Goal: Check status: Check status

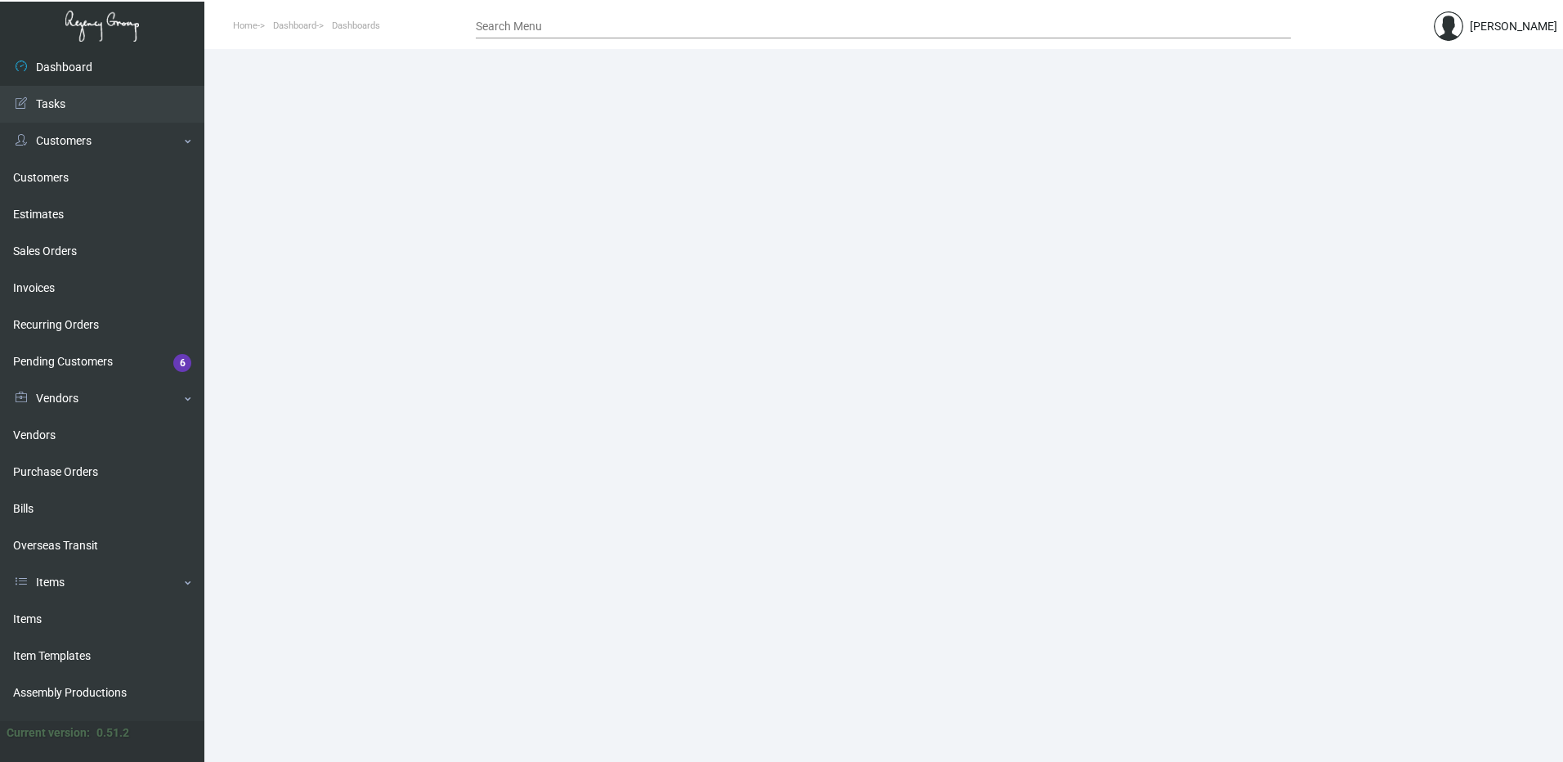
click at [619, 25] on input "Search Menu" at bounding box center [883, 26] width 815 height 13
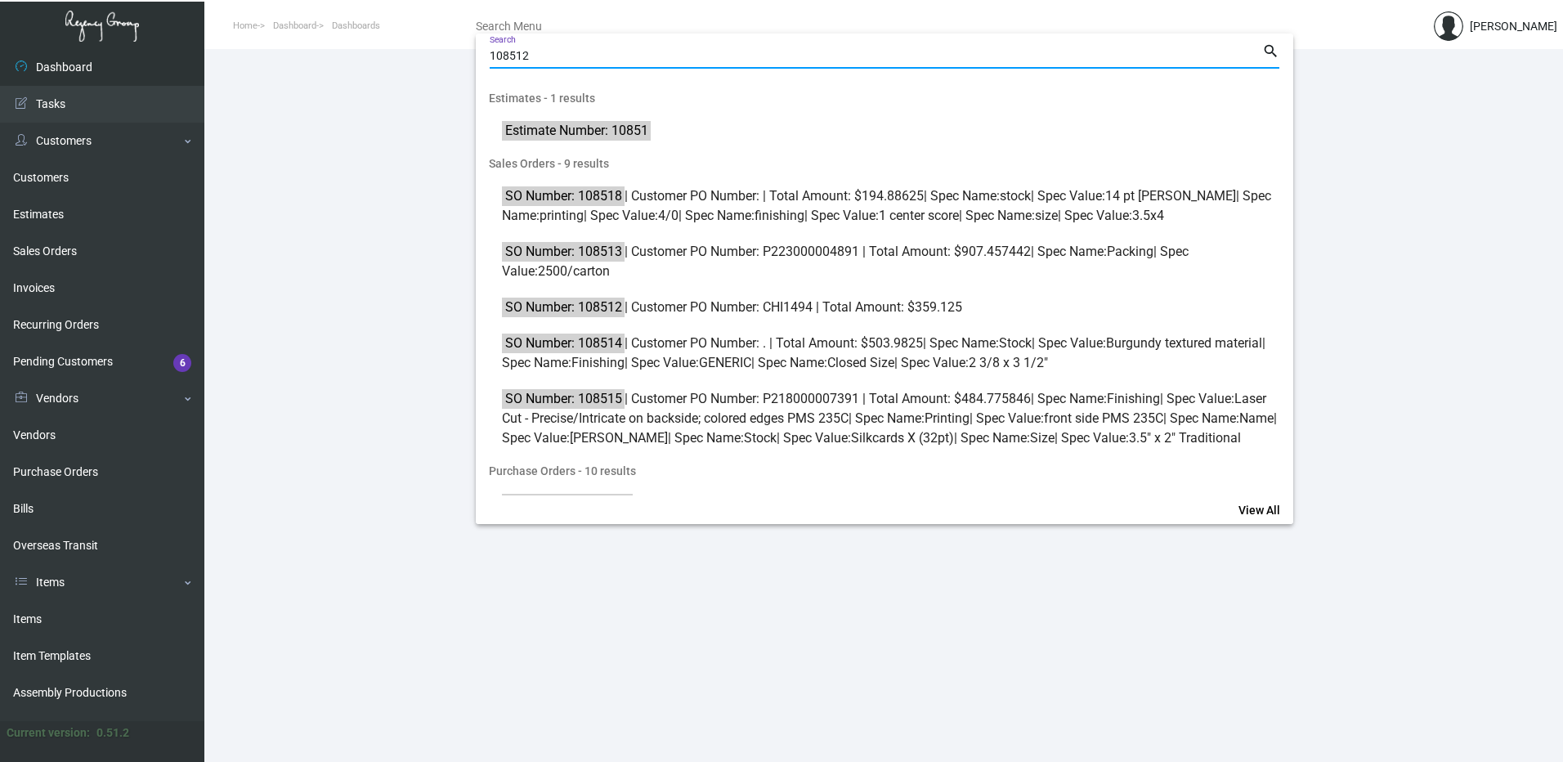
type input "108512"
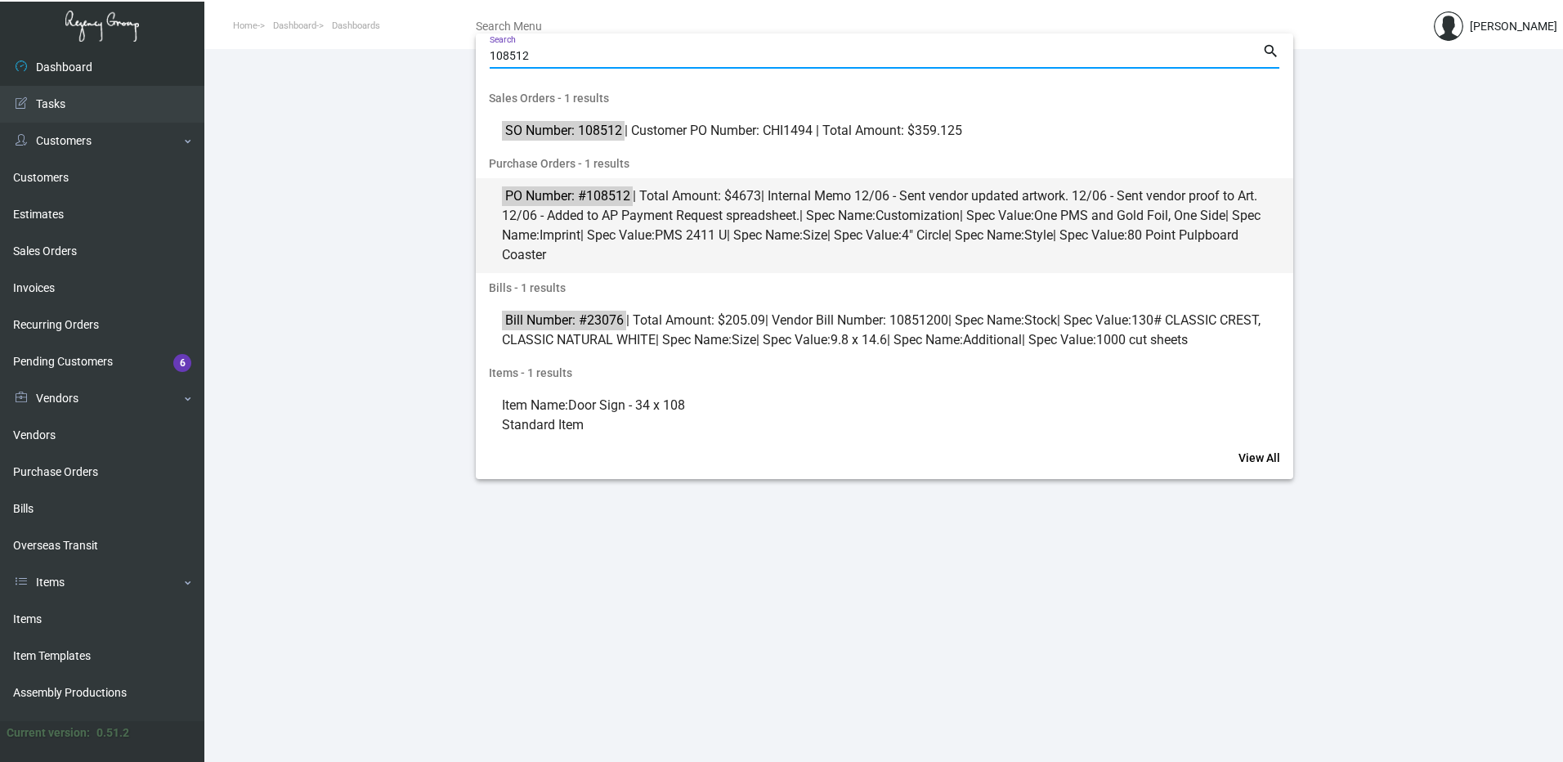
click at [830, 213] on span "PO Number: #108512 | Total Amount: $4673 | Internal Memo 12/06 - Sent vendor up…" at bounding box center [893, 225] width 783 height 78
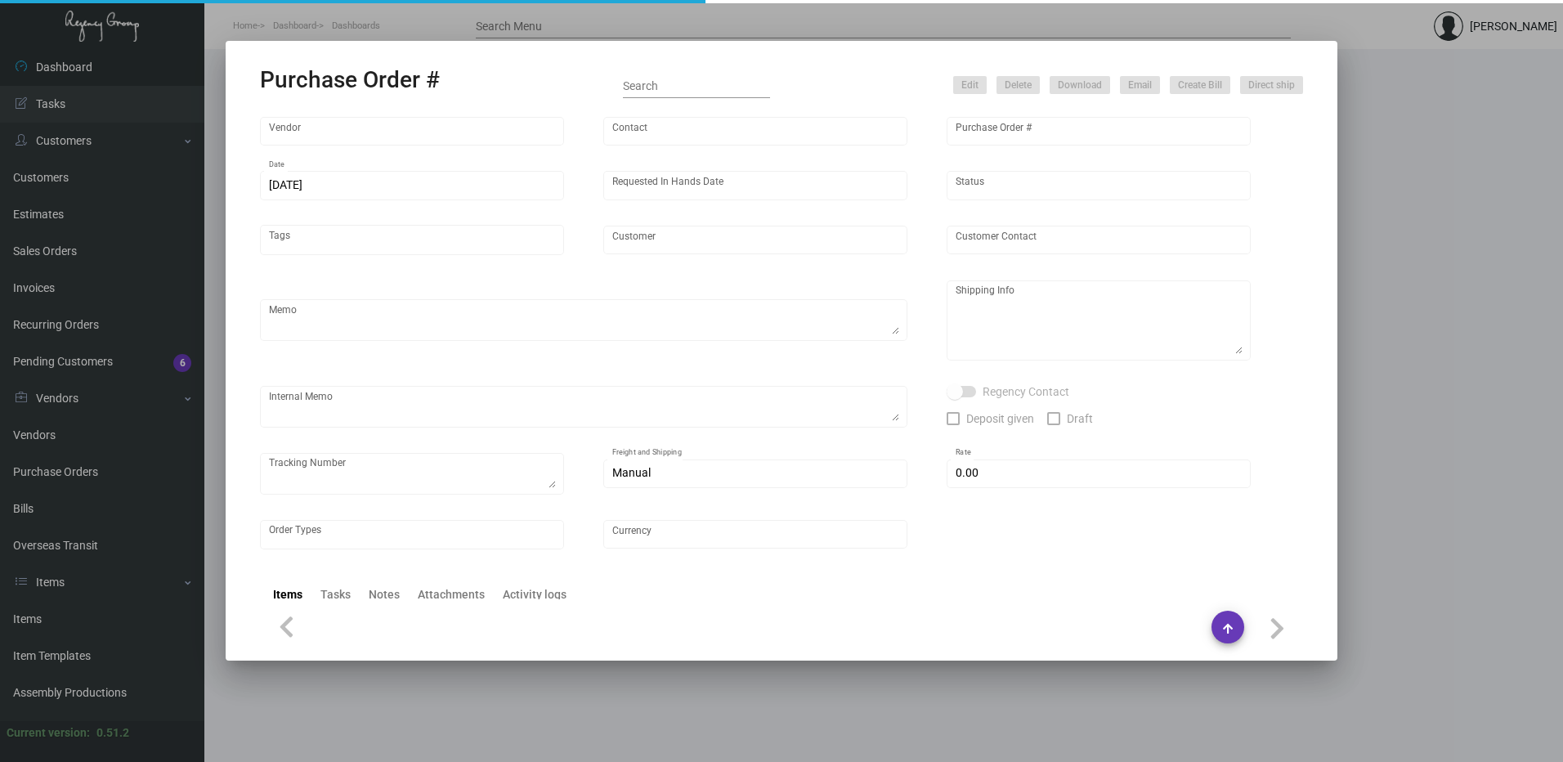
type input "Sudek USA, Inc."
type input "[PERSON_NAME]"
type input "108512"
type input "[DATE]"
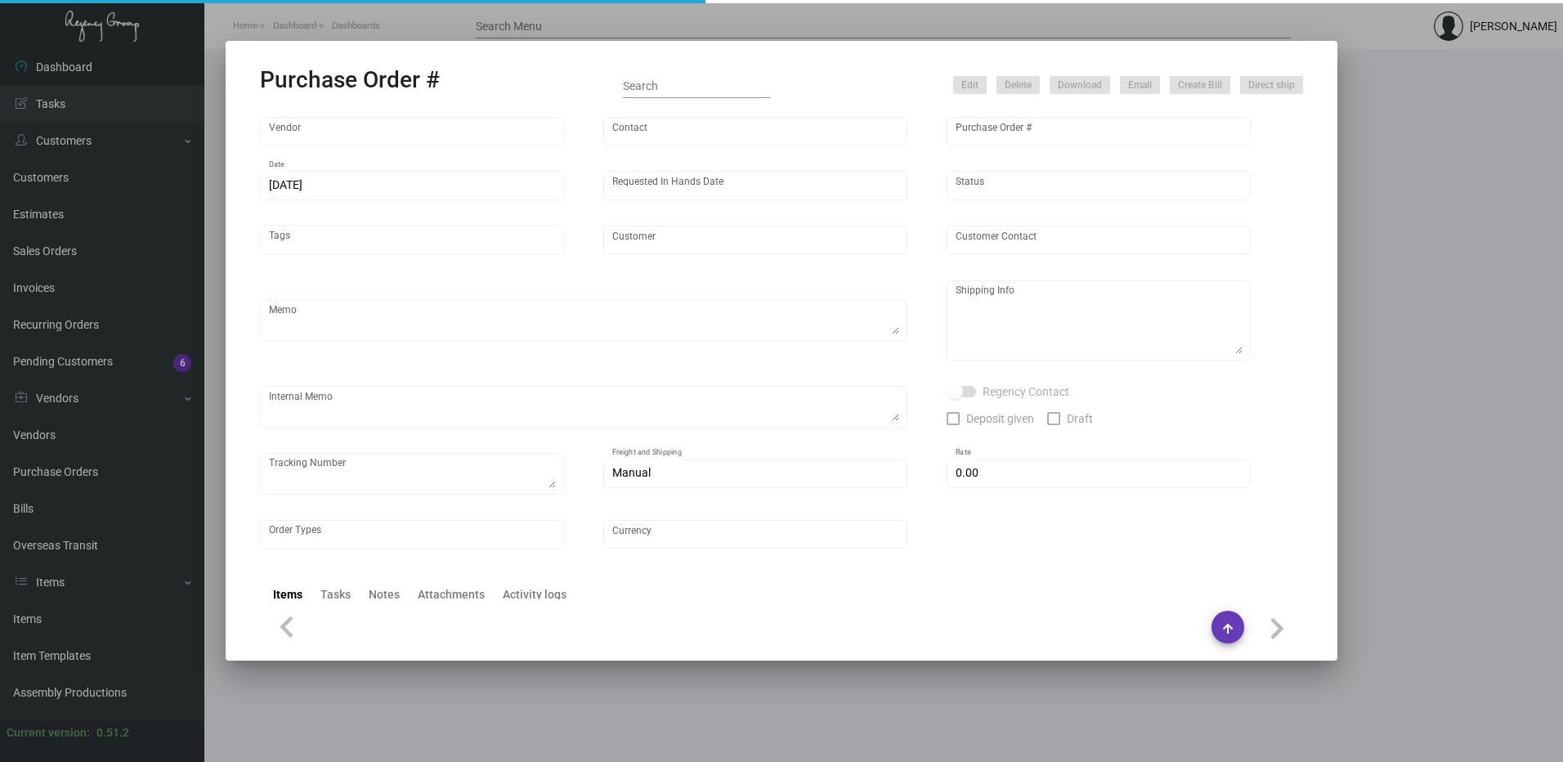
type input "[GEOGRAPHIC_DATA]"
type input "[PERSON_NAME]"
type textarea "Please advise if there are any rush options available to meet the requested IHD…"
type textarea "The Belgrove [PERSON_NAME] Managing Director [STREET_ADDRESS]"
type textarea "12/06 - Sent vendor updated artwork. 12/06 - Sent vendor proof to Art. 12/06 - …"
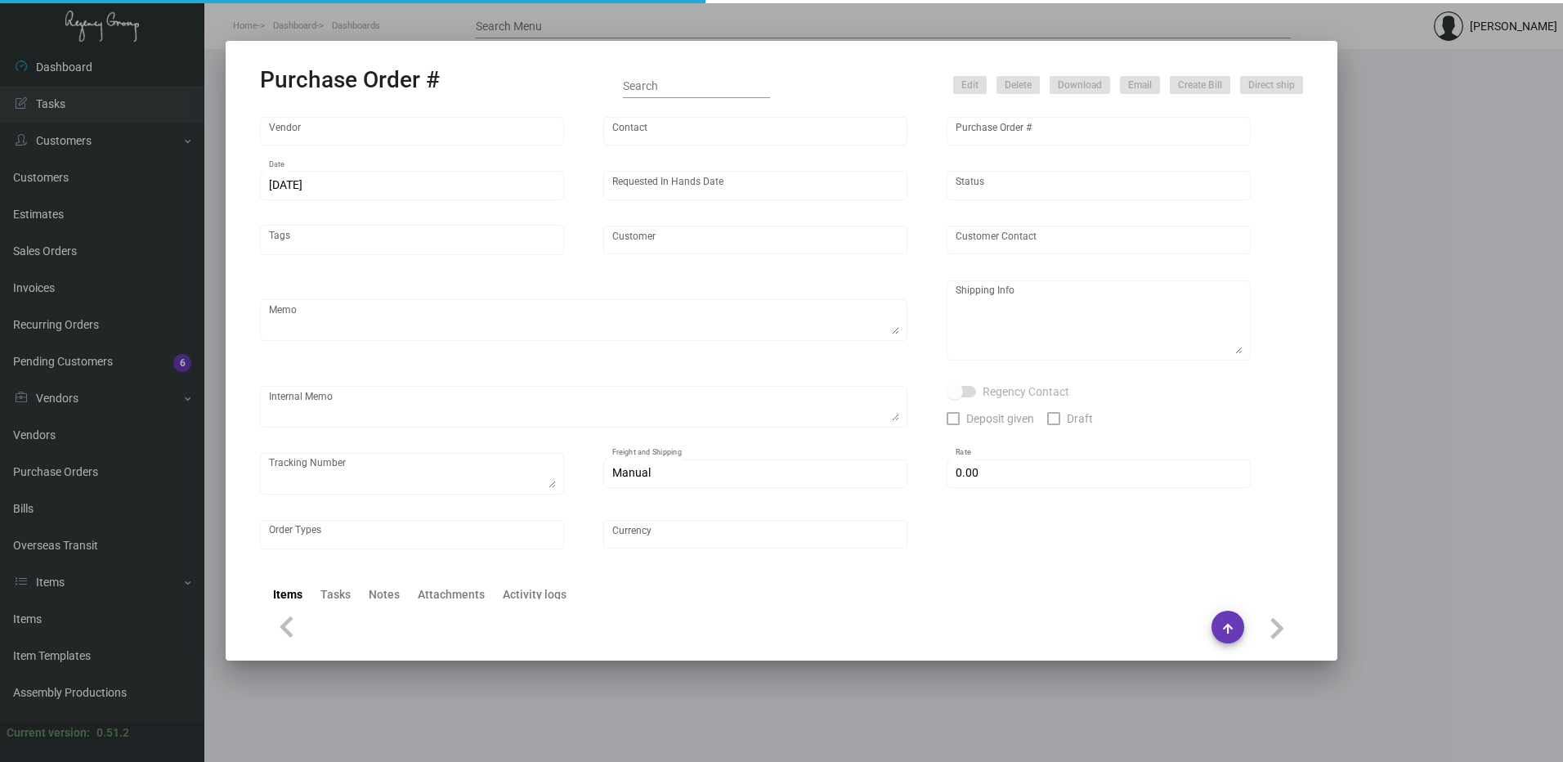
type input "$ 0.00"
type input "United States Dollar $"
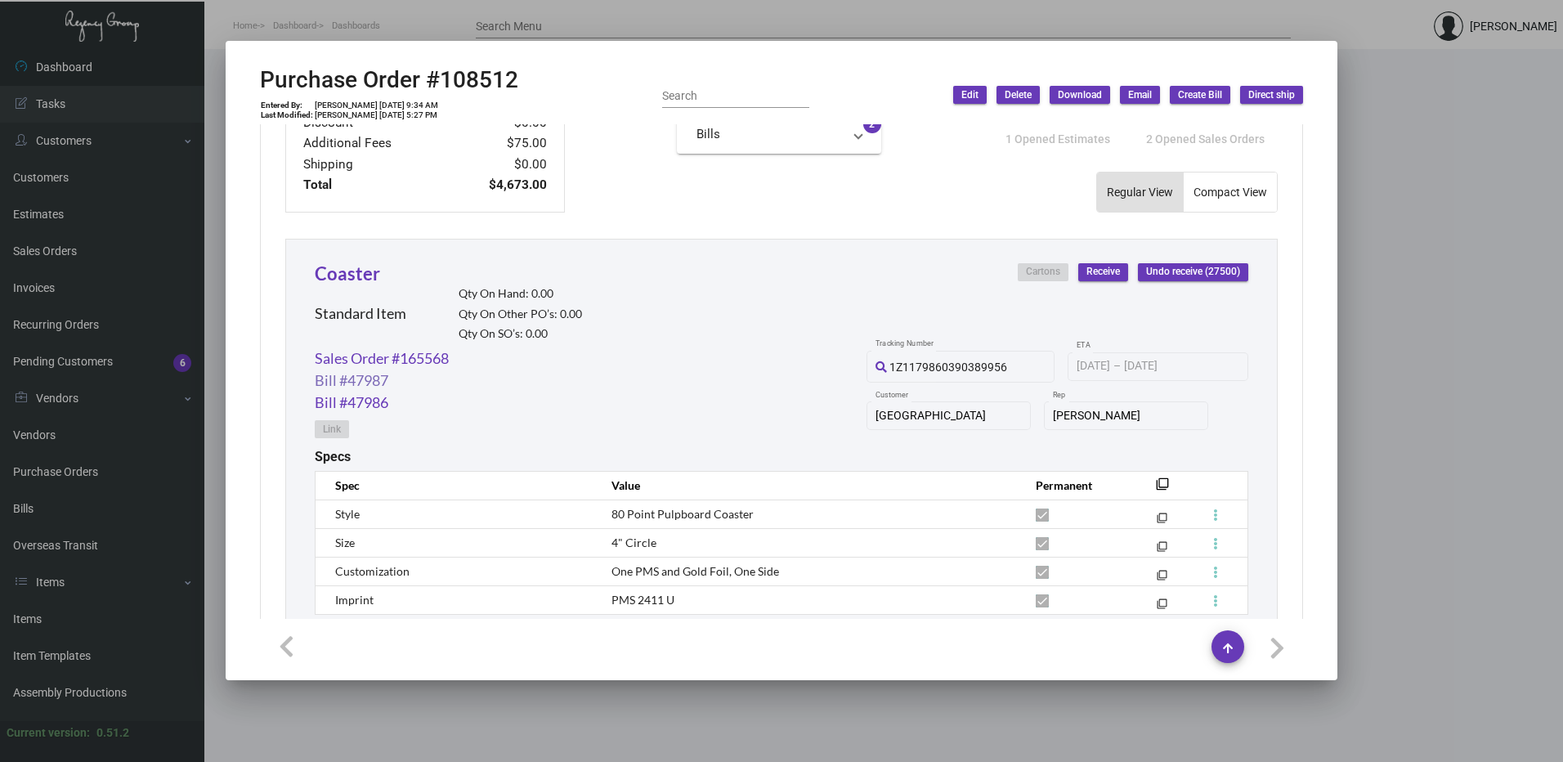
scroll to position [654, 0]
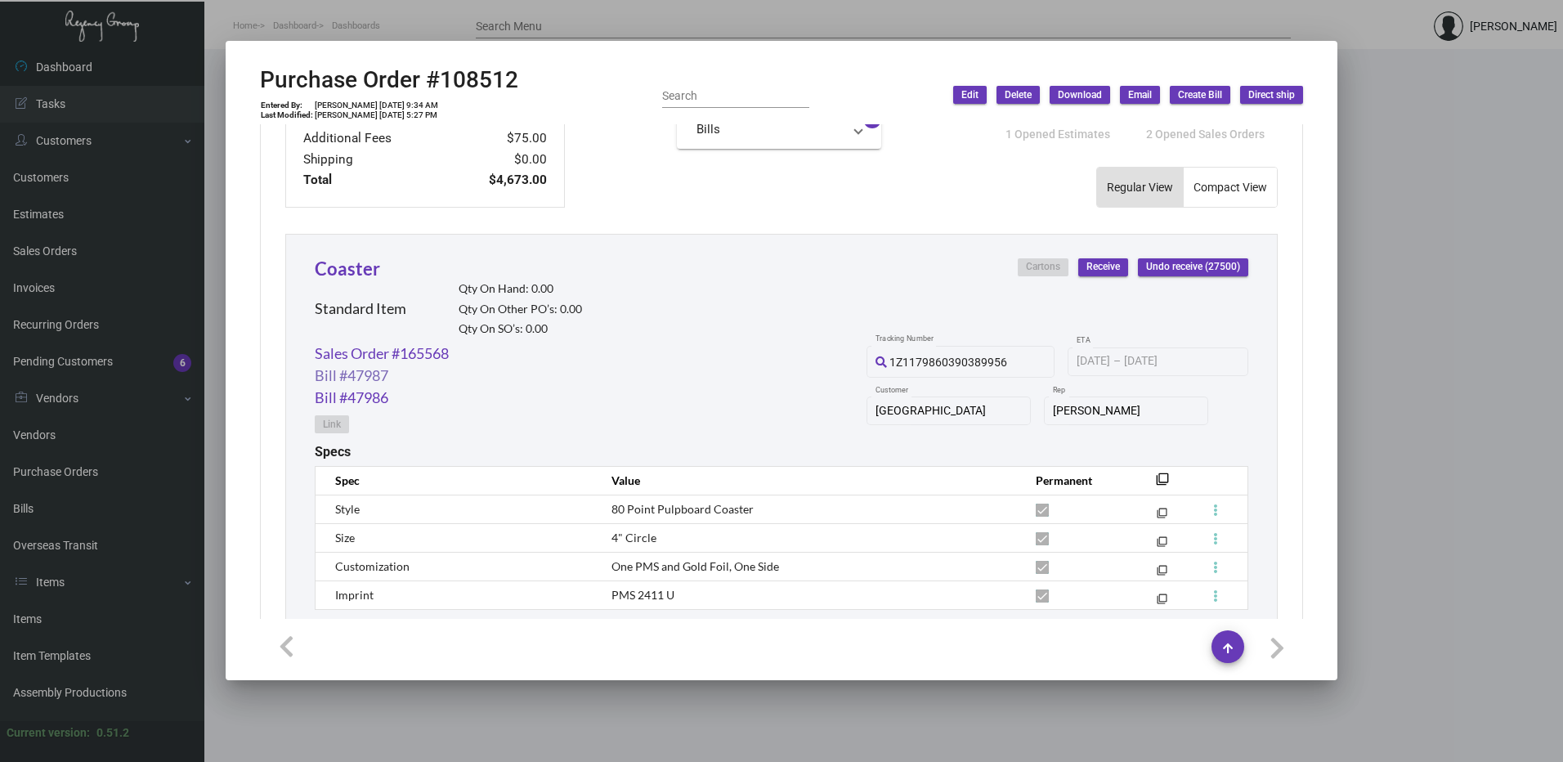
click at [368, 378] on link "Bill #47987" at bounding box center [352, 376] width 74 height 22
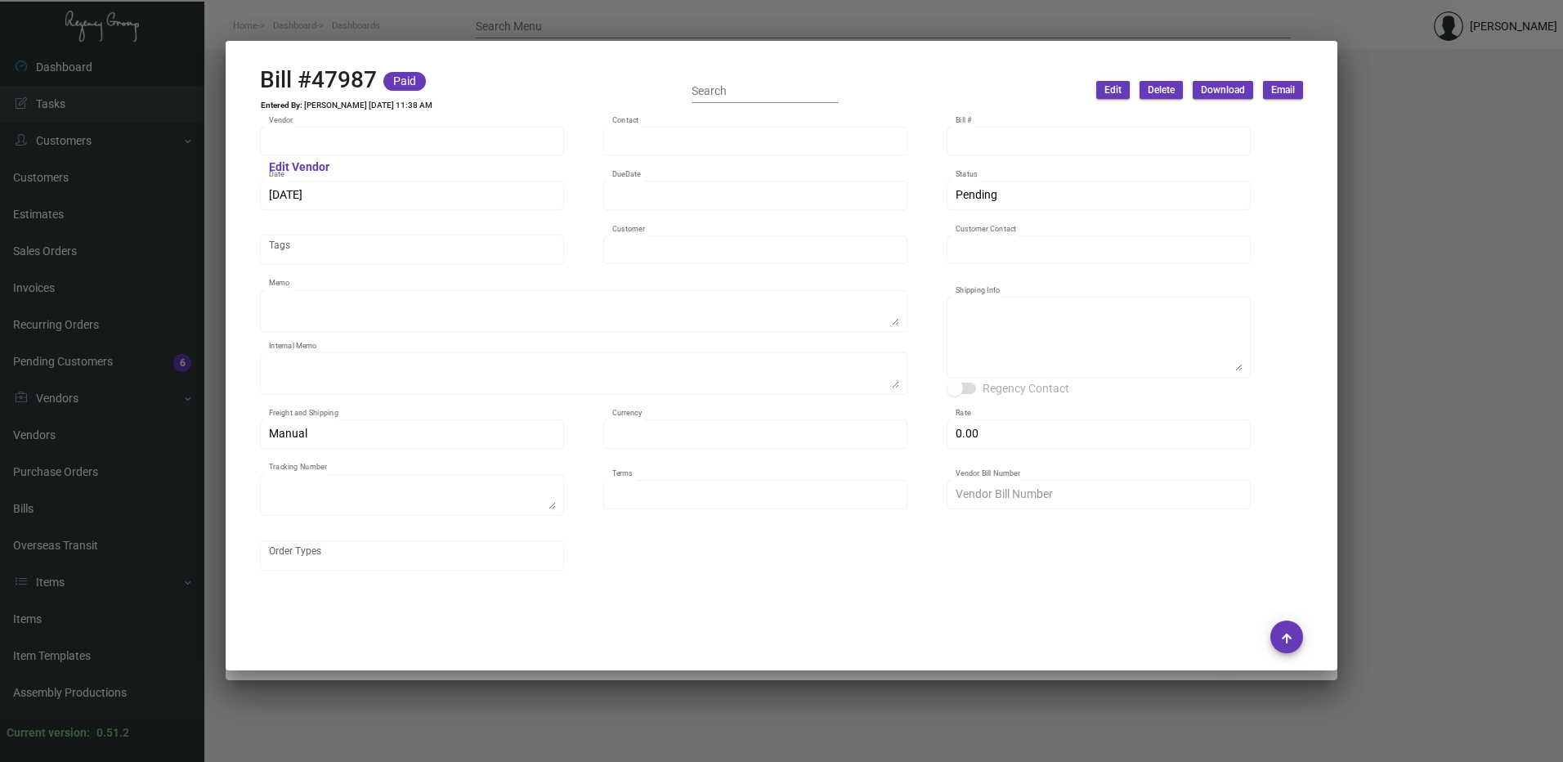
type input "Sudek USA, Inc."
type input "[PERSON_NAME]"
type input "47987"
type input "[DATE]"
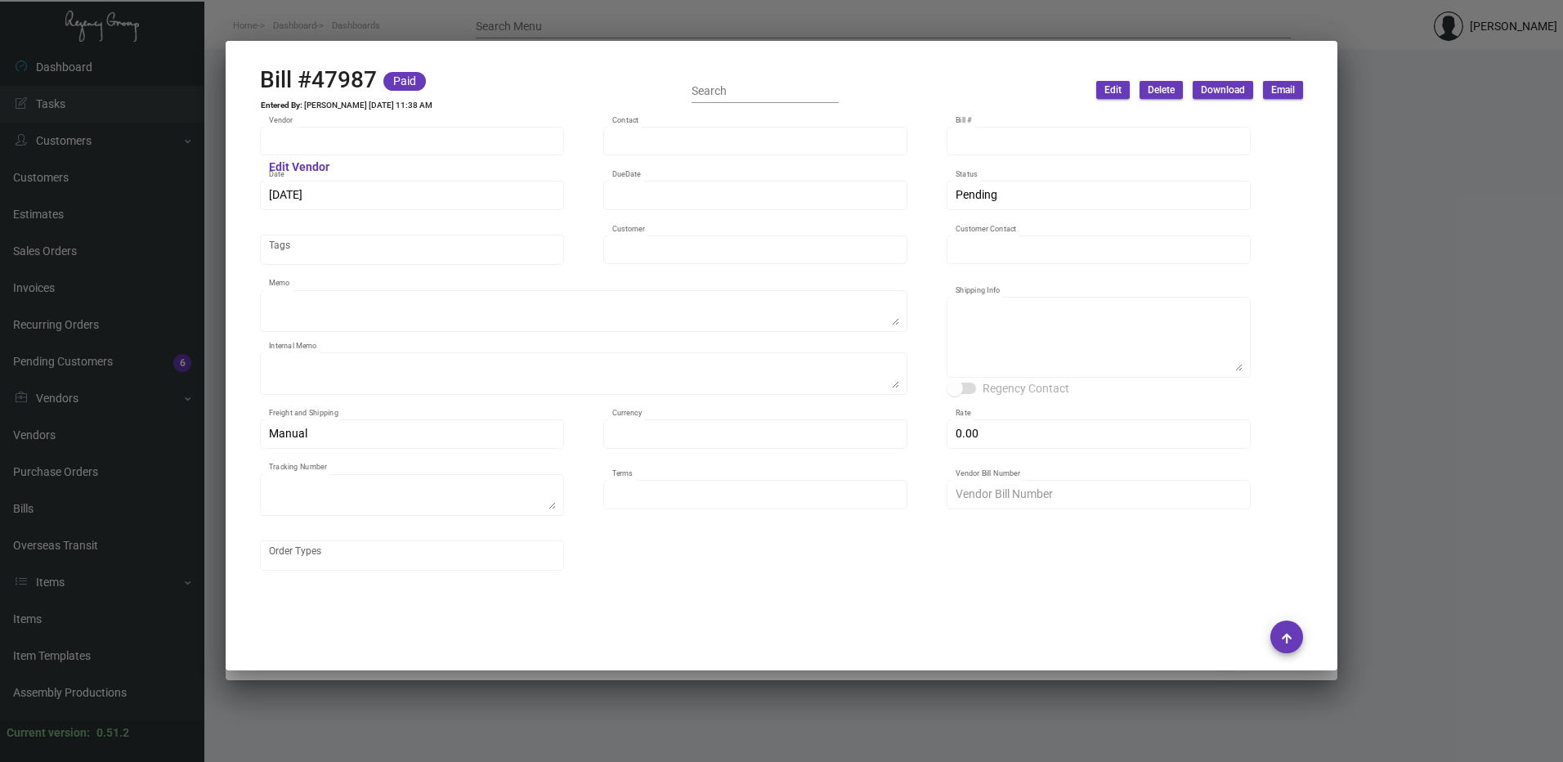
type input "[GEOGRAPHIC_DATA]"
type input "[PERSON_NAME]"
type textarea "Please advise if there are any rush options available to meet the requested IHD…"
type textarea "12/06 - Sent vendor updated artwork. 12/06 - Sent vendor proof to Art. 12/06 - …"
type textarea "[GEOGRAPHIC_DATA] - [PERSON_NAME] [STREET_ADDRESS]"
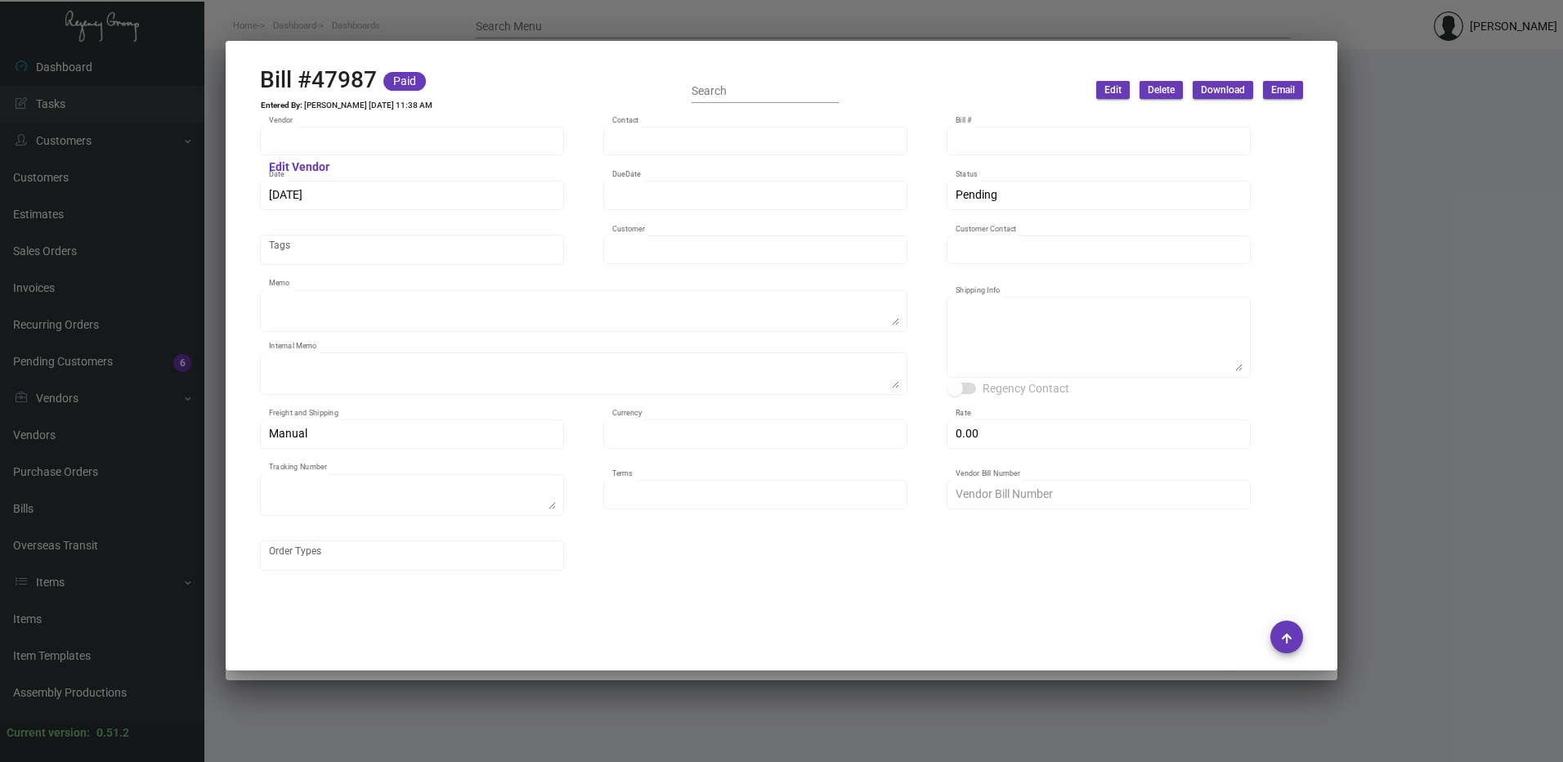
type input "United States Dollar $"
type input "$ 0.00"
type textarea "1Z1179860390389956"
type input "Net 30"
type input "67075"
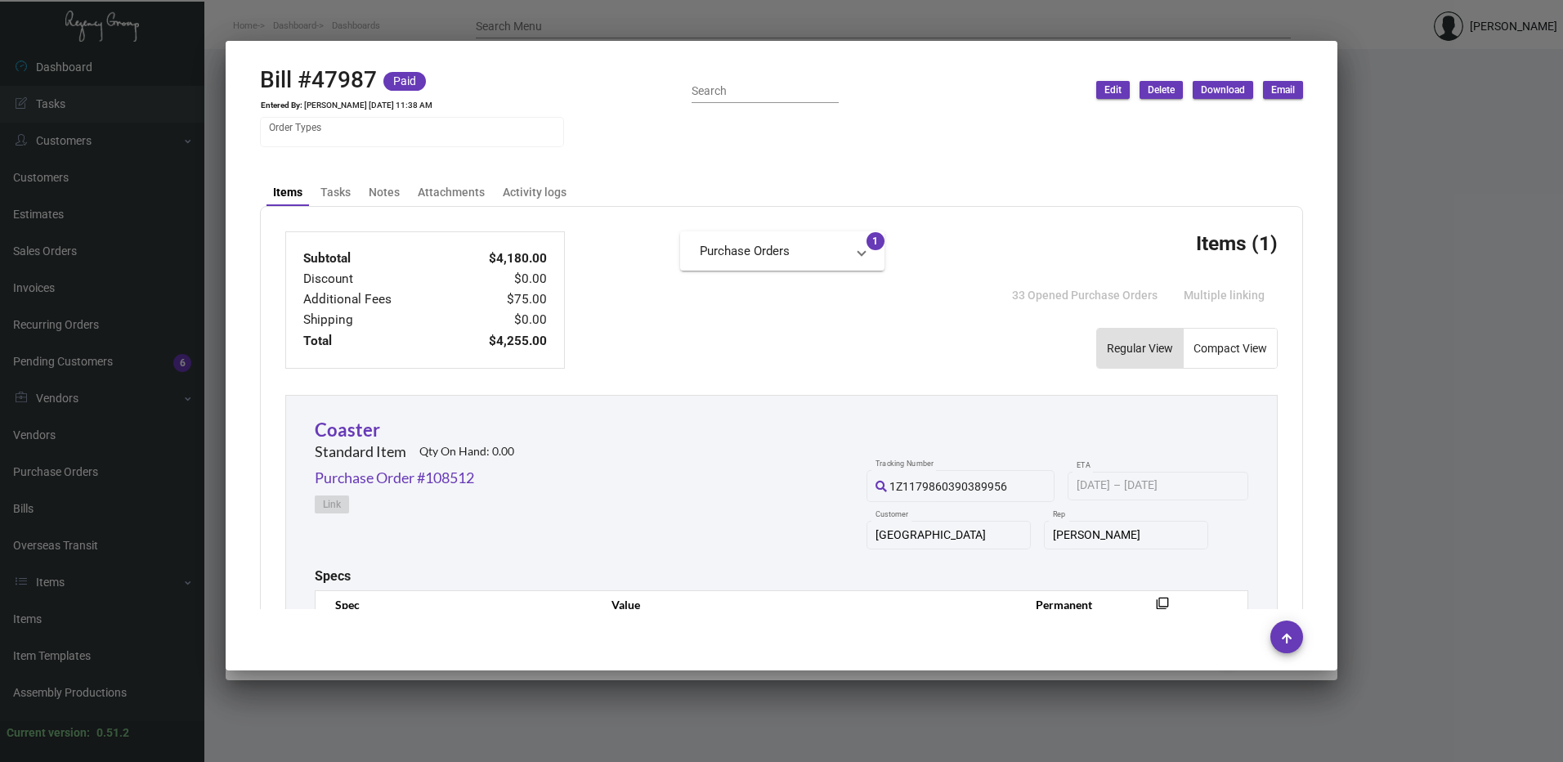
scroll to position [0, 0]
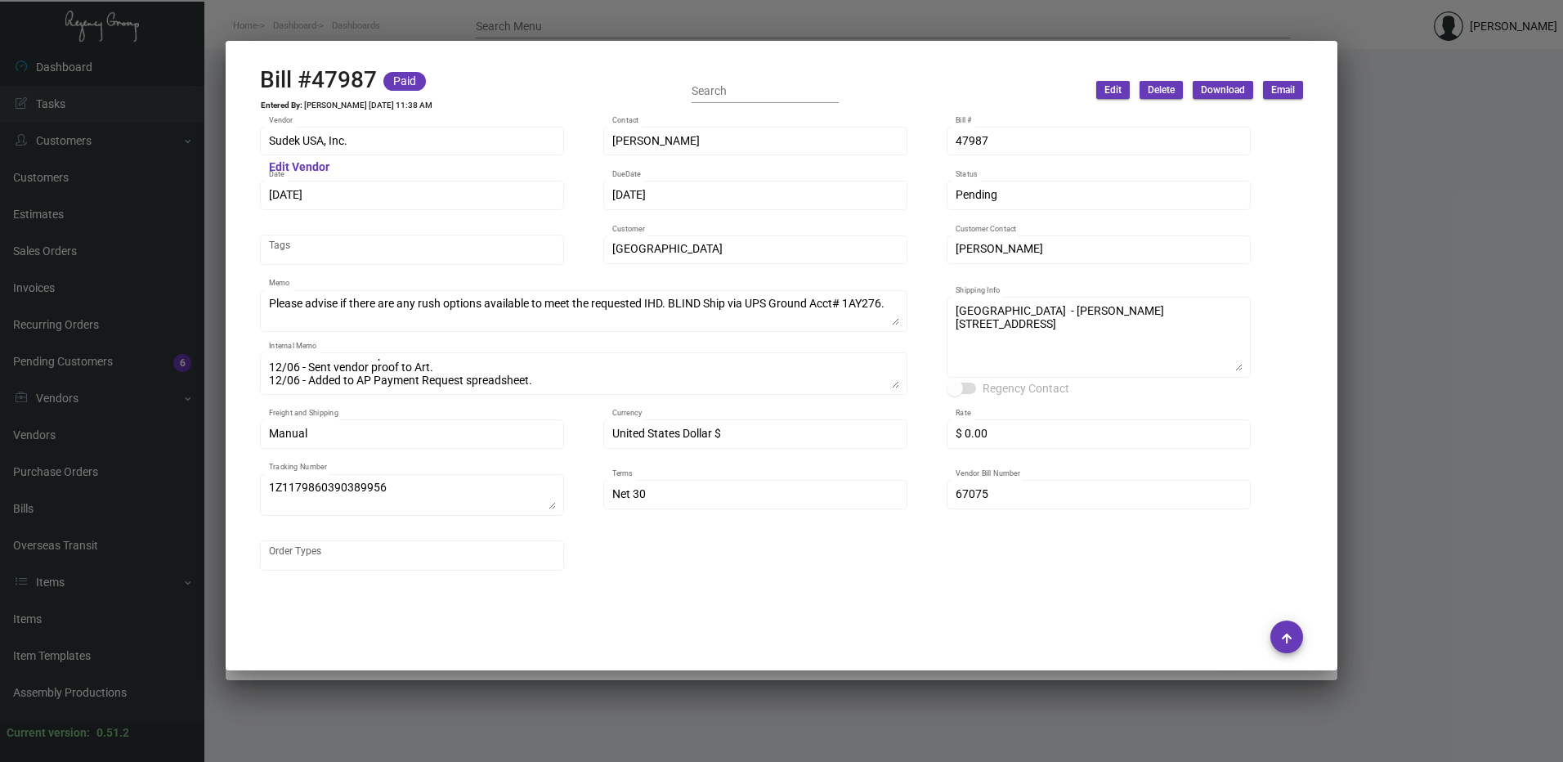
click at [1353, 247] on div at bounding box center [781, 381] width 1563 height 762
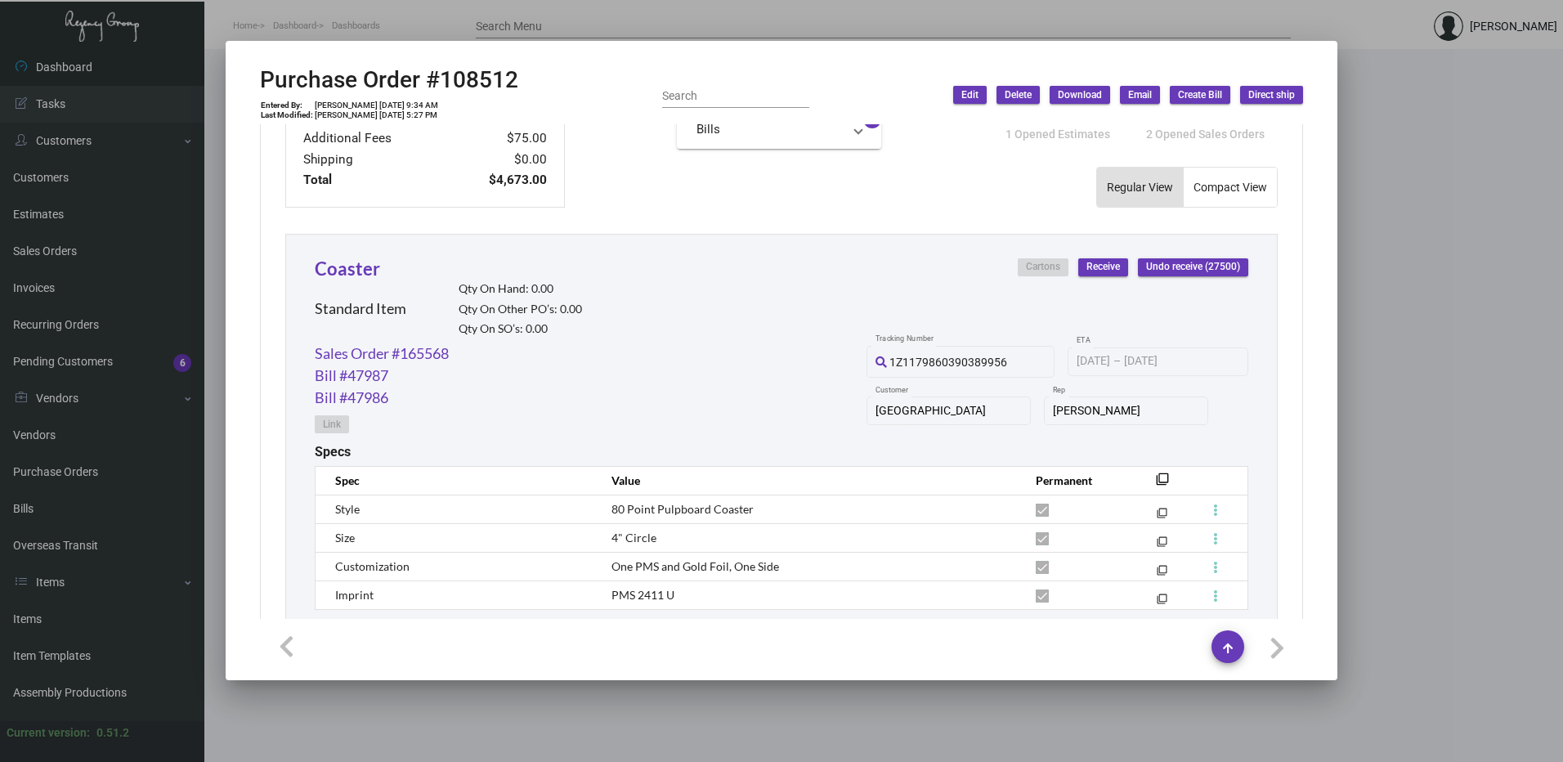
click at [1353, 247] on div at bounding box center [781, 381] width 1563 height 762
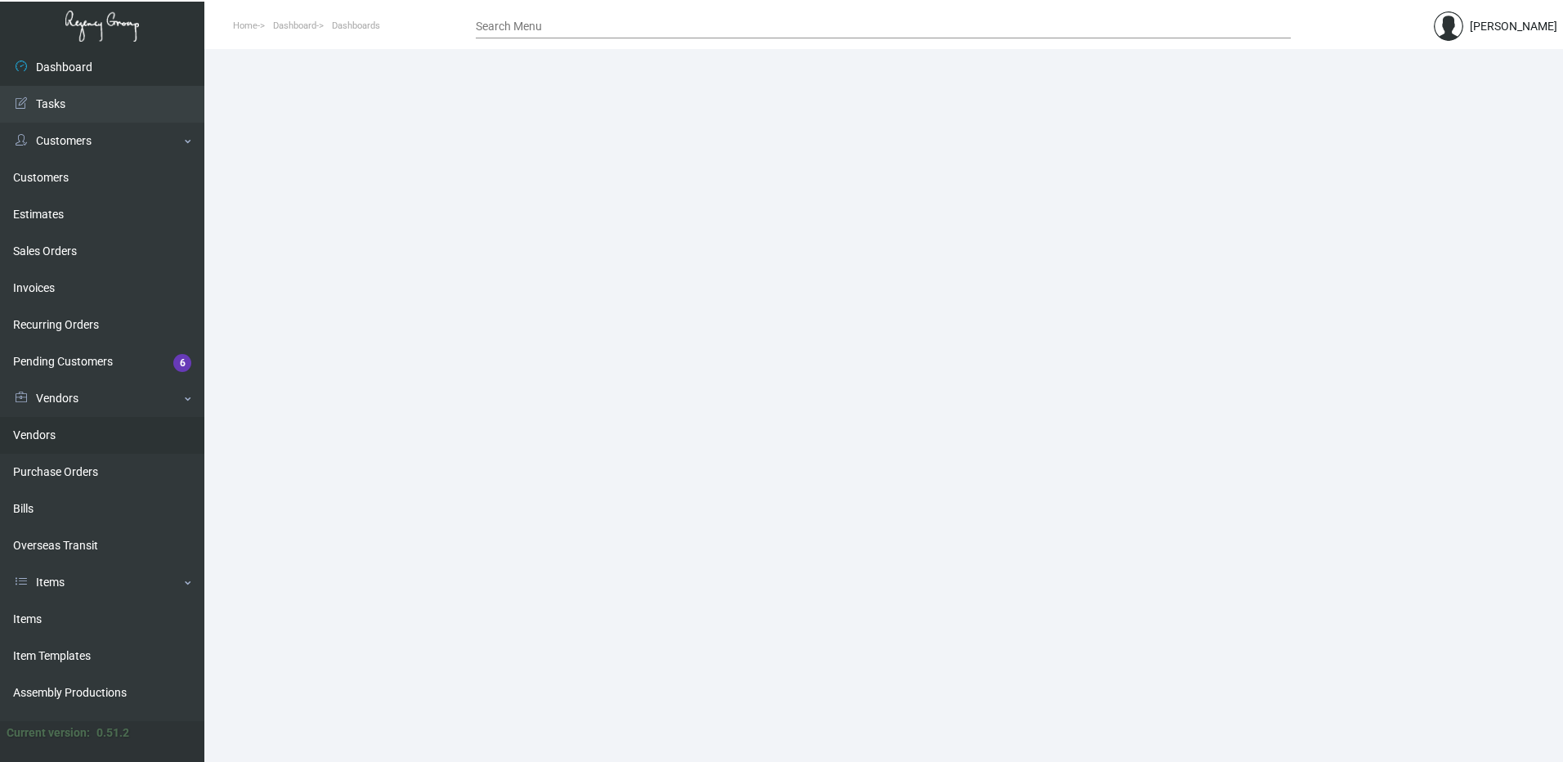
click at [42, 446] on link "Vendors" at bounding box center [102, 435] width 204 height 37
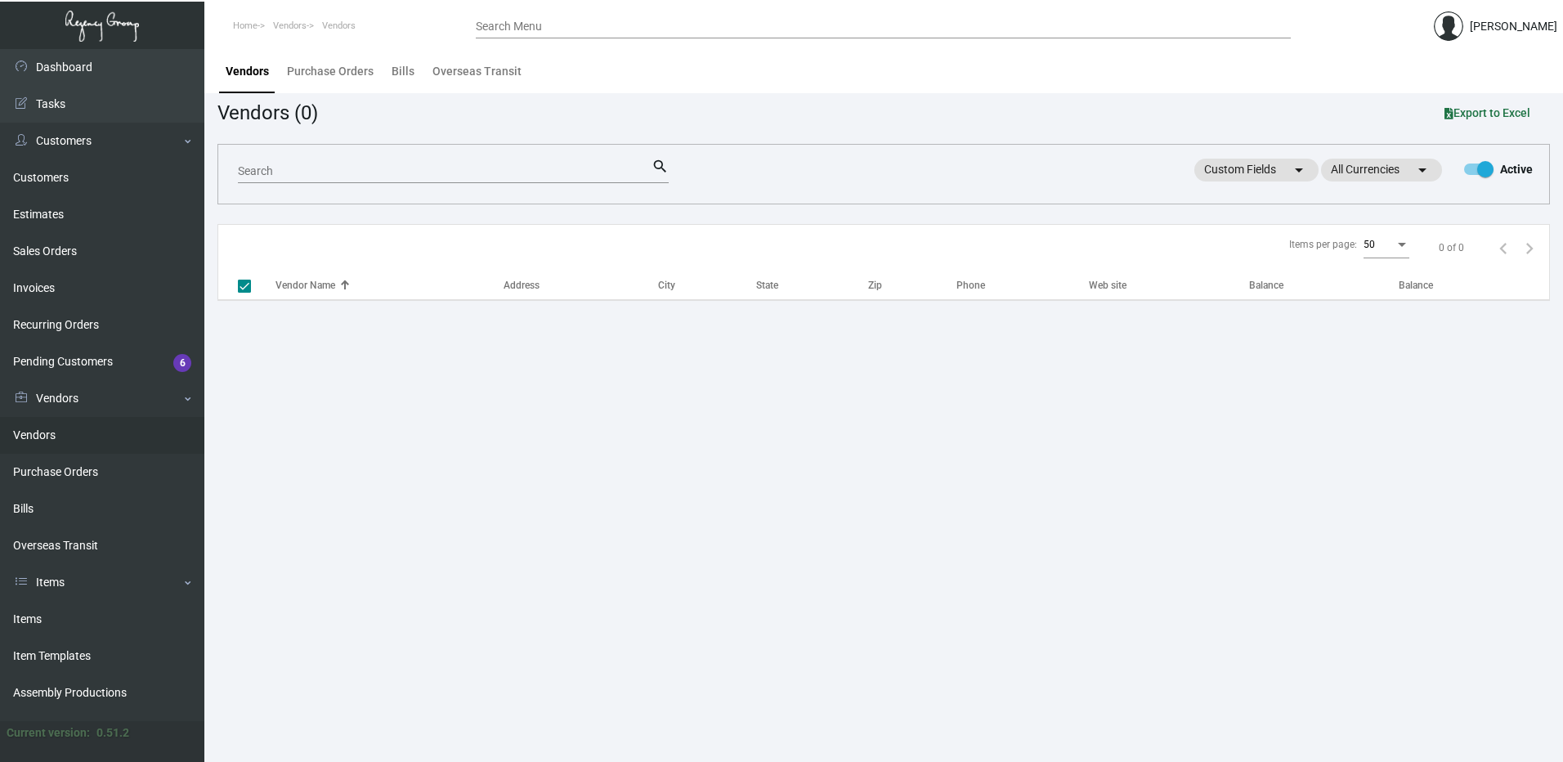
checkbox input "false"
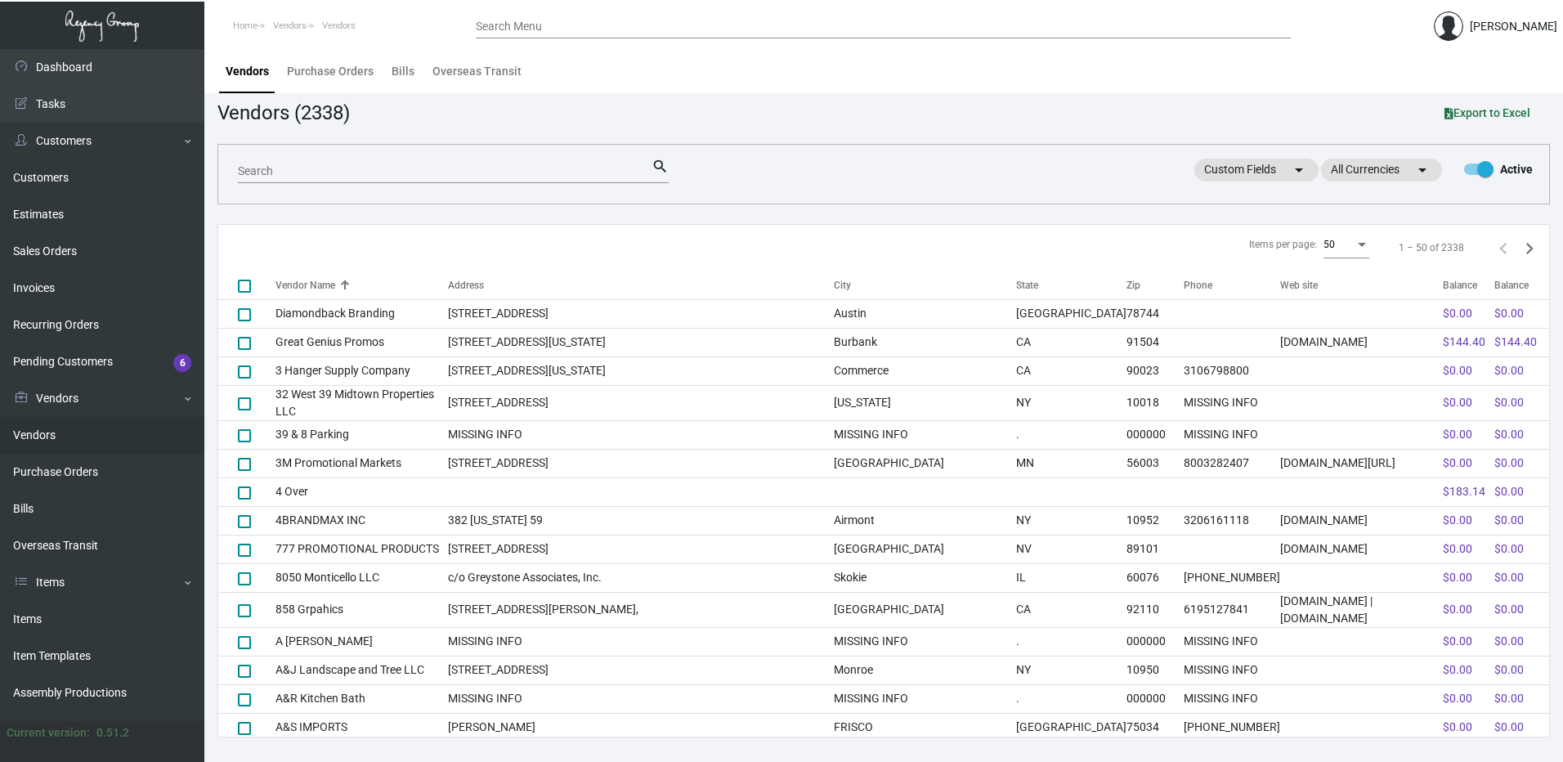
click at [375, 164] on div "Search" at bounding box center [445, 170] width 414 height 25
type input "sudek"
